Goal: Contribute content

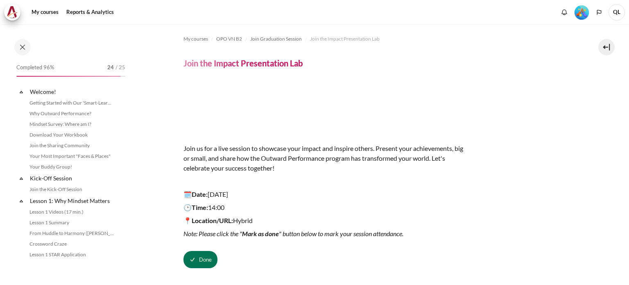
scroll to position [923, 0]
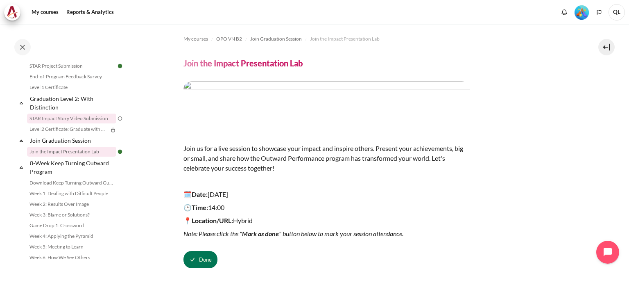
click at [88, 123] on link "STAR Impact Story Video Submission" at bounding box center [71, 118] width 89 height 10
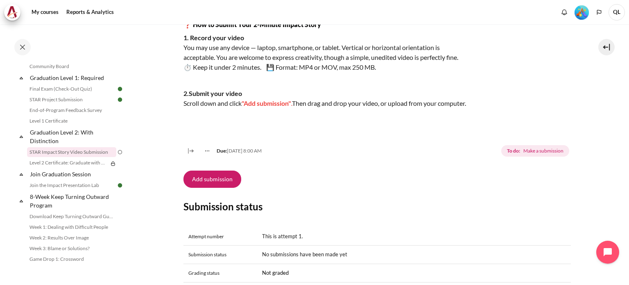
scroll to position [179, 0]
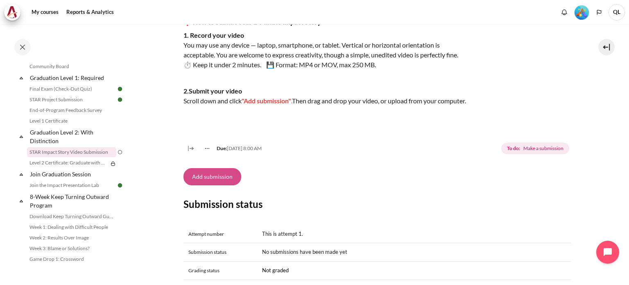
click at [217, 185] on button "Add submission" at bounding box center [213, 176] width 58 height 17
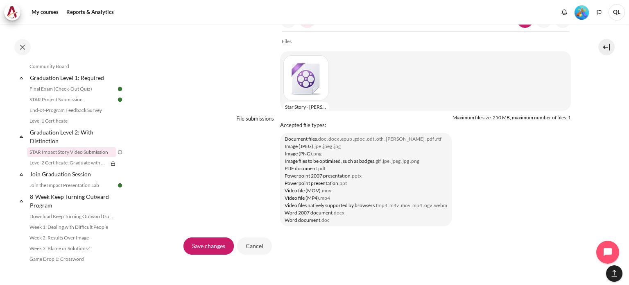
scroll to position [705, 0]
click at [208, 252] on input "Save changes" at bounding box center [209, 244] width 50 height 17
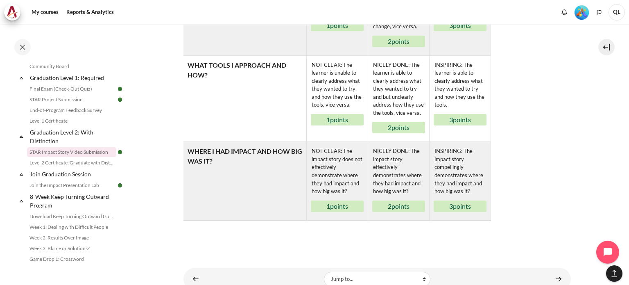
scroll to position [583, 0]
click at [72, 168] on link "Level 2 Certificate: Graduate with Distinction" at bounding box center [71, 163] width 89 height 10
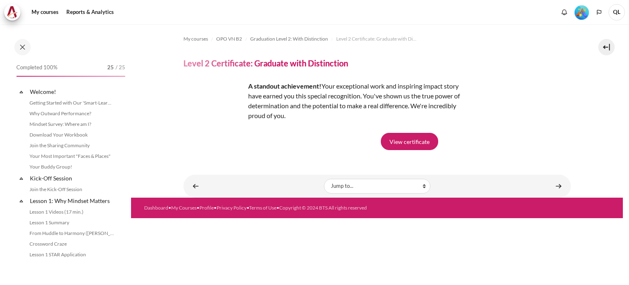
scroll to position [900, 0]
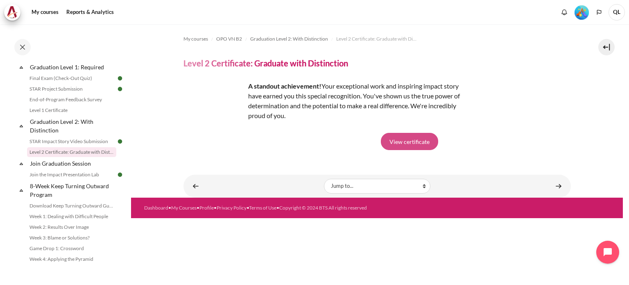
click at [406, 137] on link "View certificate" at bounding box center [409, 141] width 57 height 17
